Goal: Task Accomplishment & Management: Use online tool/utility

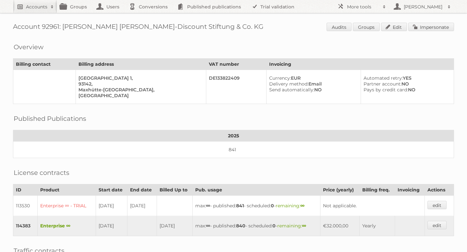
click at [35, 11] on link "Accounts" at bounding box center [35, 6] width 44 height 13
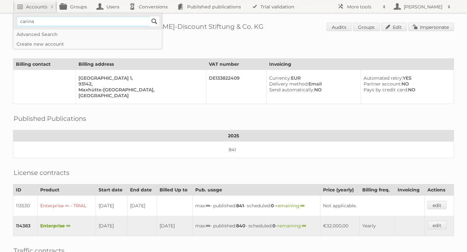
type input"] "carina"
click at [155, 22] on input "Search" at bounding box center [155, 22] width 10 height 10
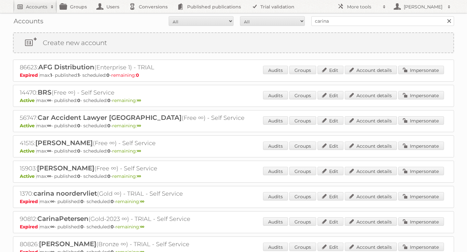
click at [36, 10] on link "Accounts" at bounding box center [35, 6] width 44 height 13
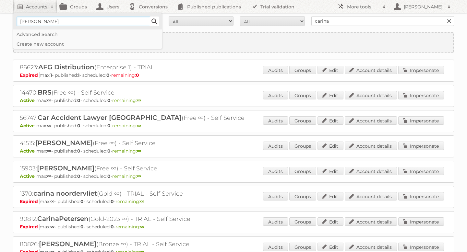
type input"] "[PERSON_NAME]"
click at [154, 23] on input "Search" at bounding box center [155, 22] width 10 height 10
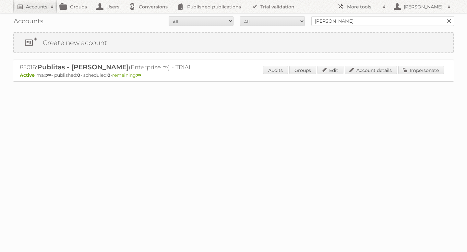
click at [433, 64] on div "85016: Publitas - Carina Shea (Enterprise ∞) - TRIAL Active max: ∞ - published:…" at bounding box center [233, 71] width 441 height 22
click at [426, 68] on link "Impersonate" at bounding box center [422, 70] width 46 height 8
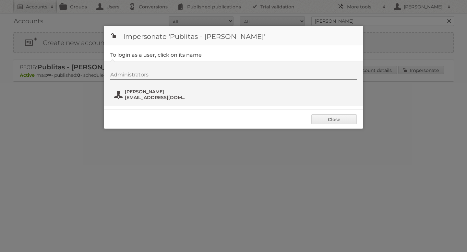
click at [142, 94] on span "[PERSON_NAME]" at bounding box center [156, 92] width 63 height 6
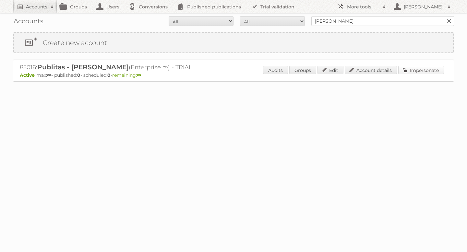
click at [417, 69] on link "Impersonate" at bounding box center [422, 70] width 46 height 8
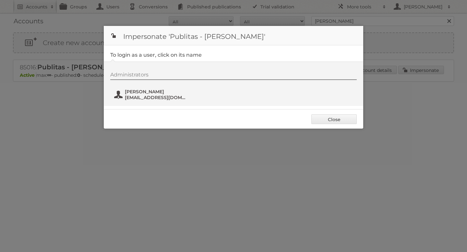
click at [146, 100] on span "[EMAIL_ADDRESS][DOMAIN_NAME]" at bounding box center [156, 98] width 63 height 6
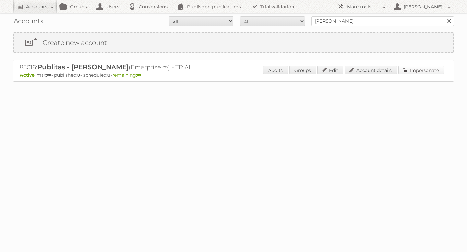
click at [415, 66] on link "Impersonate" at bounding box center [422, 70] width 46 height 8
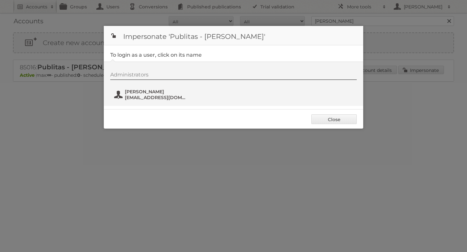
click at [136, 99] on span "[EMAIL_ADDRESS][DOMAIN_NAME]" at bounding box center [156, 98] width 63 height 6
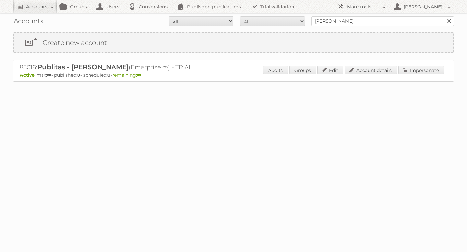
click at [418, 63] on div "85016: Publitas - Carina Shea (Enterprise ∞) - TRIAL Active max: ∞ - published:…" at bounding box center [233, 71] width 441 height 22
click at [419, 69] on link "Impersonate" at bounding box center [422, 70] width 46 height 8
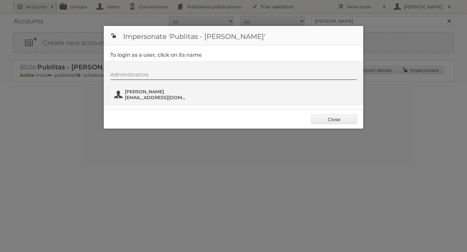
click at [158, 93] on span "[PERSON_NAME]" at bounding box center [156, 92] width 63 height 6
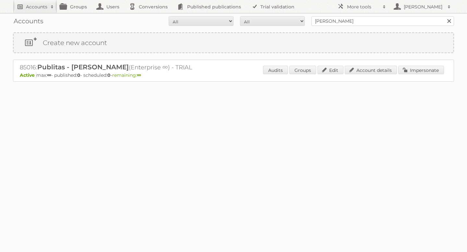
click at [40, 7] on h2 "Accounts" at bounding box center [36, 7] width 21 height 6
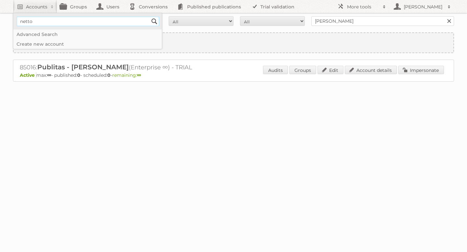
click at [149, 20] on input"] "netto" at bounding box center [88, 22] width 143 height 10
type input"] "netto"
click at [154, 21] on input "Search" at bounding box center [155, 22] width 10 height 10
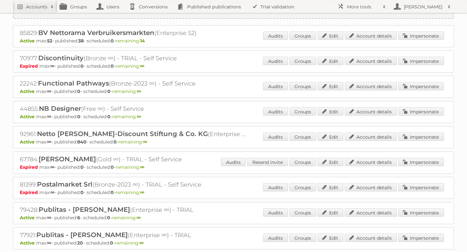
scroll to position [36, 0]
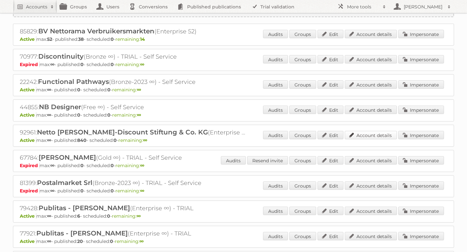
click at [377, 136] on link "Account details" at bounding box center [371, 135] width 52 height 8
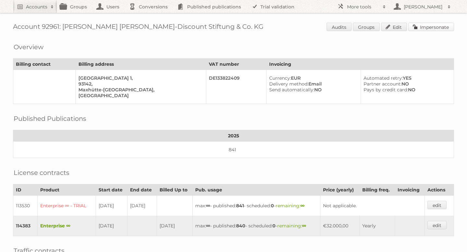
click at [448, 29] on link "Impersonate" at bounding box center [432, 27] width 46 height 8
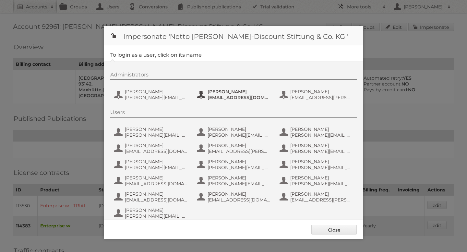
click at [228, 96] on span "[EMAIL_ADDRESS][DOMAIN_NAME]" at bounding box center [239, 98] width 63 height 6
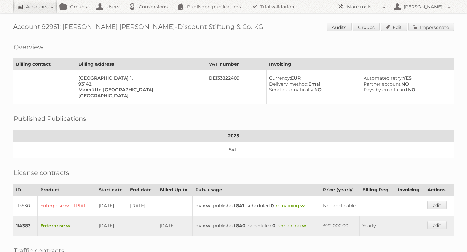
click at [43, 8] on h2 "Accounts" at bounding box center [36, 7] width 21 height 6
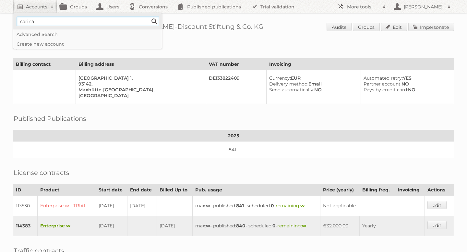
type input"] "[PERSON_NAME]"
click at [153, 22] on input "Search" at bounding box center [155, 22] width 10 height 10
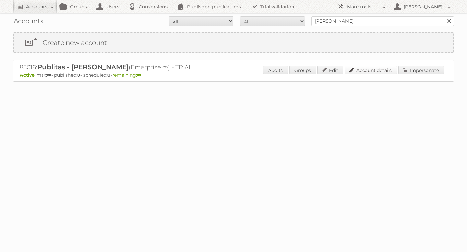
click at [369, 68] on link "Account details" at bounding box center [371, 70] width 52 height 8
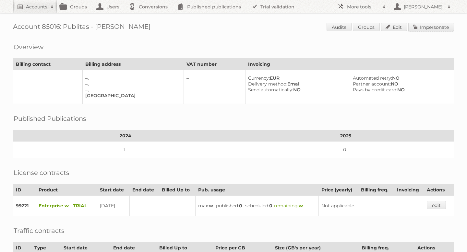
click at [445, 29] on link "Impersonate" at bounding box center [432, 27] width 46 height 8
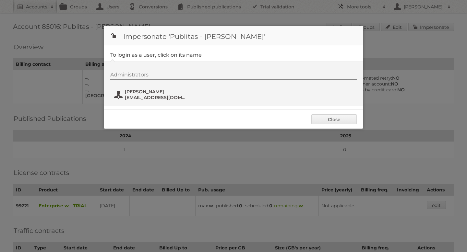
click at [141, 94] on span "[PERSON_NAME]" at bounding box center [156, 92] width 63 height 6
